Goal: Transaction & Acquisition: Book appointment/travel/reservation

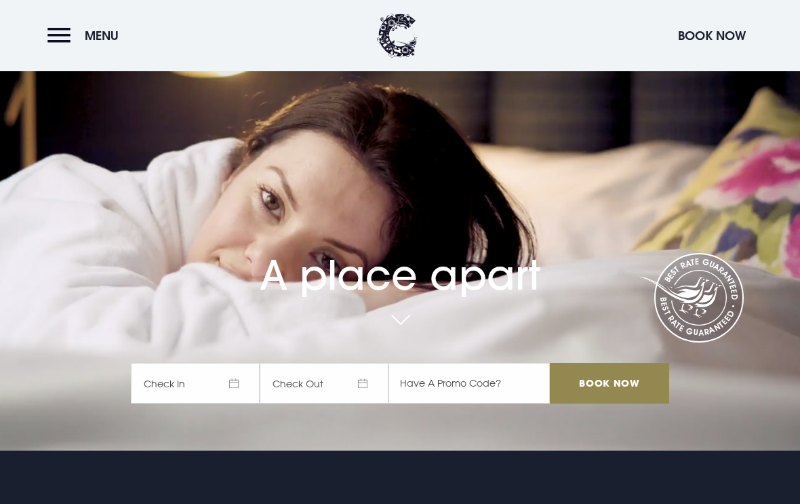
click at [213, 398] on span "Check In" at bounding box center [195, 383] width 129 height 41
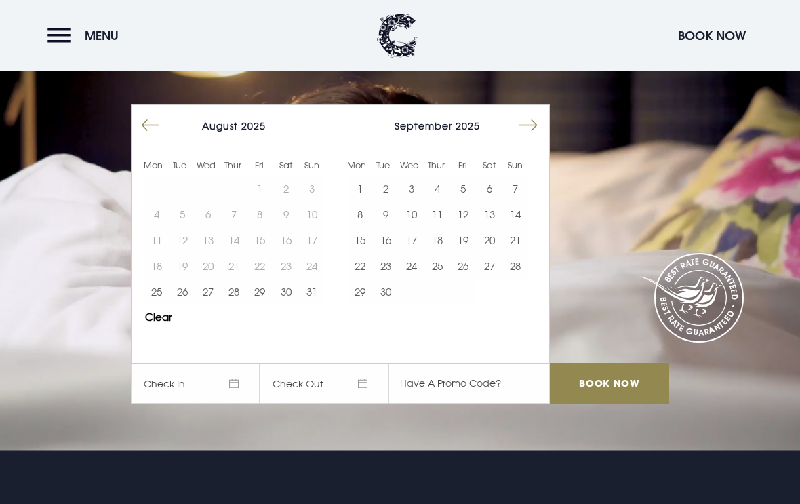
click at [208, 305] on button "27" at bounding box center [208, 292] width 26 height 26
click at [262, 305] on button "29" at bounding box center [260, 292] width 26 height 26
click at [610, 404] on input "Book Now" at bounding box center [609, 383] width 119 height 41
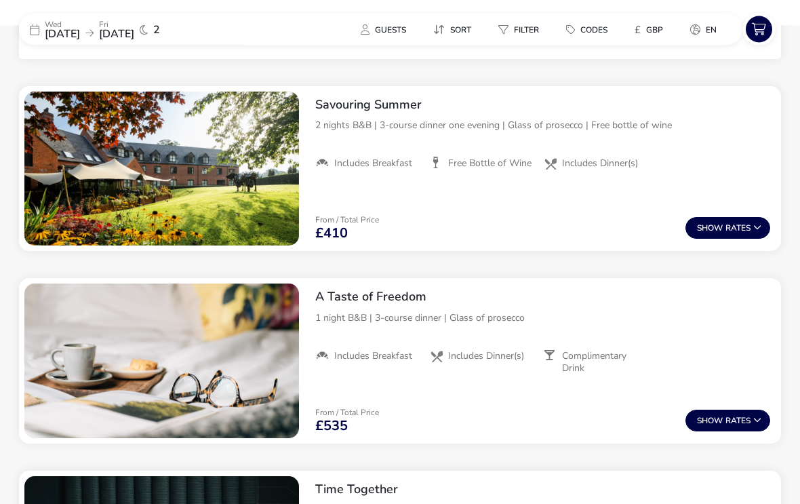
scroll to position [511, 0]
click at [726, 217] on button "Show Rates" at bounding box center [728, 228] width 85 height 22
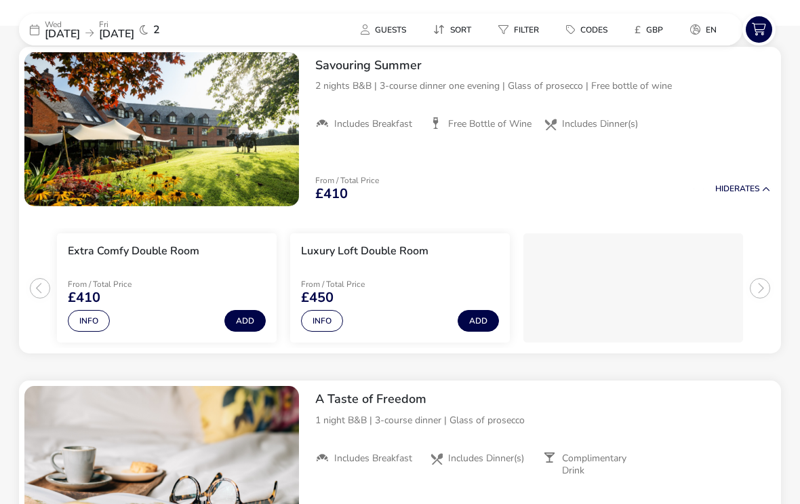
scroll to position [550, 0]
